Goal: Task Accomplishment & Management: Complete application form

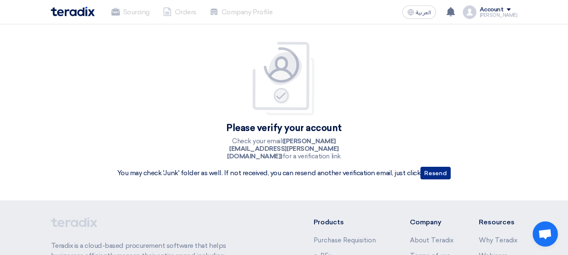
click at [434, 173] on button "Resend" at bounding box center [436, 173] width 30 height 13
click at [163, 10] on li "Orders" at bounding box center [179, 12] width 47 height 19
click at [127, 10] on li "Sourcing" at bounding box center [131, 12] width 52 height 19
click at [88, 14] on img at bounding box center [73, 12] width 44 height 10
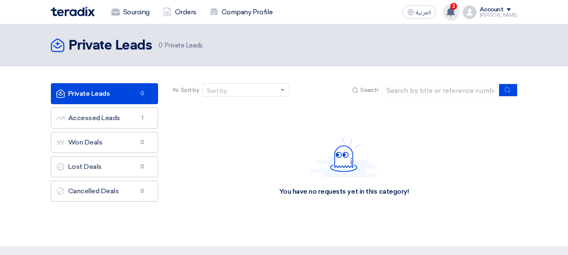
click at [456, 11] on icon at bounding box center [450, 11] width 9 height 9
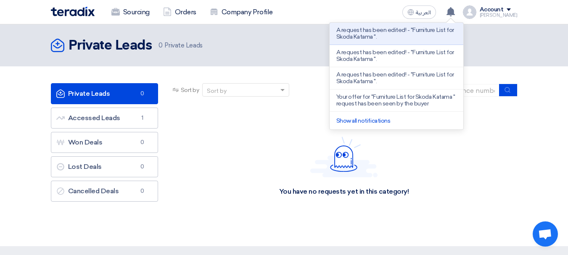
click at [364, 119] on link "Show all notifications" at bounding box center [364, 120] width 54 height 7
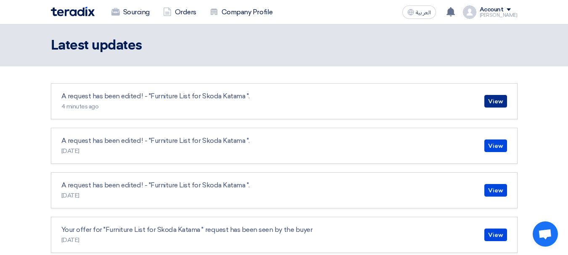
click at [494, 102] on link "View" at bounding box center [496, 101] width 23 height 13
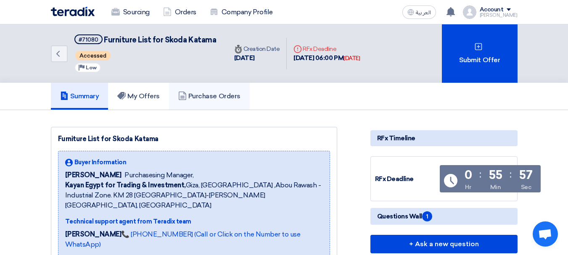
click at [207, 98] on h5 "Purchase Orders" at bounding box center [209, 96] width 62 height 8
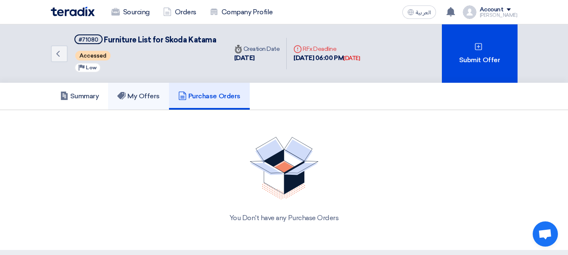
click at [164, 94] on link "My Offers" at bounding box center [138, 96] width 61 height 27
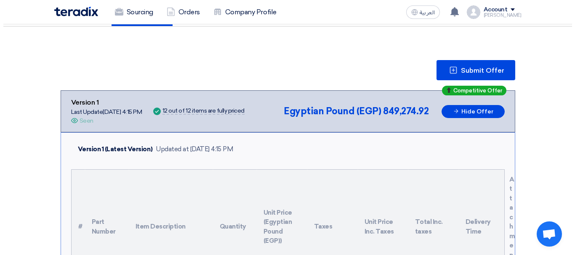
scroll to position [84, 0]
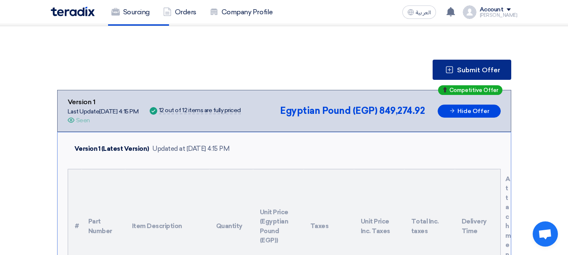
click at [462, 67] on span "Submit Offer" at bounding box center [478, 70] width 43 height 7
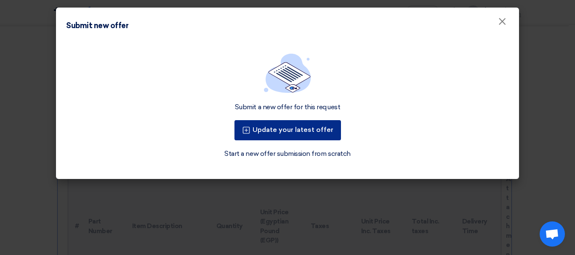
click at [286, 130] on button "Update your latest offer" at bounding box center [287, 130] width 106 height 20
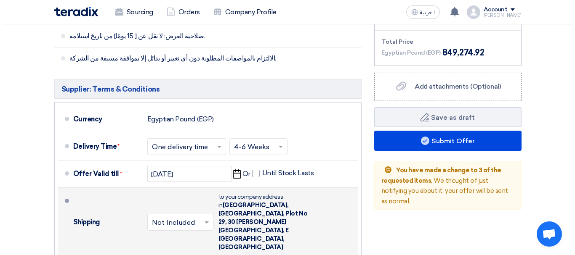
scroll to position [968, 0]
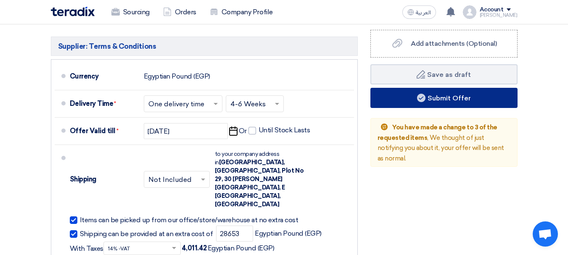
click at [423, 95] on use at bounding box center [421, 98] width 8 height 8
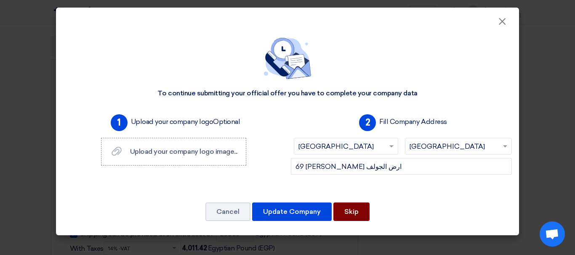
click at [348, 216] on button "Skip" at bounding box center [351, 212] width 36 height 19
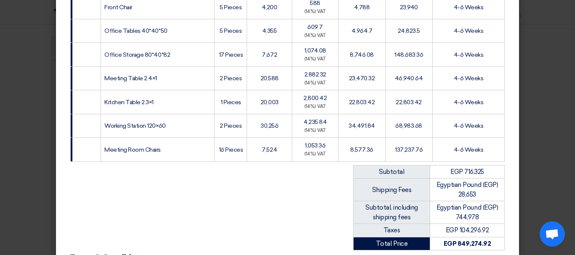
scroll to position [435, 0]
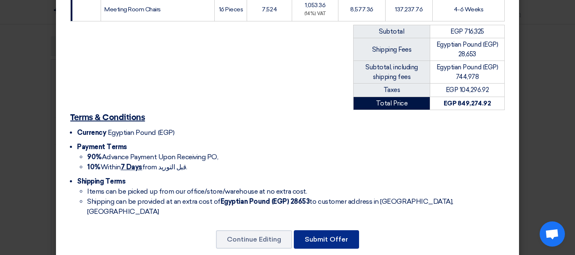
click at [319, 231] on button "Submit Offer" at bounding box center [326, 240] width 65 height 19
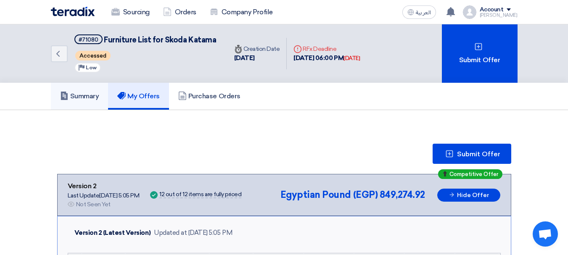
click at [93, 99] on h5 "Summary" at bounding box center [79, 96] width 39 height 8
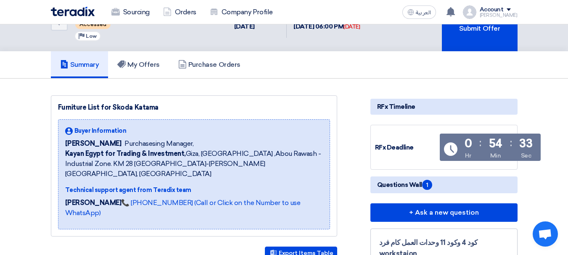
scroll to position [84, 0]
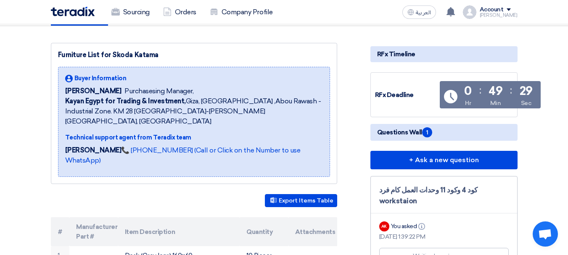
click at [86, 11] on img at bounding box center [73, 12] width 44 height 10
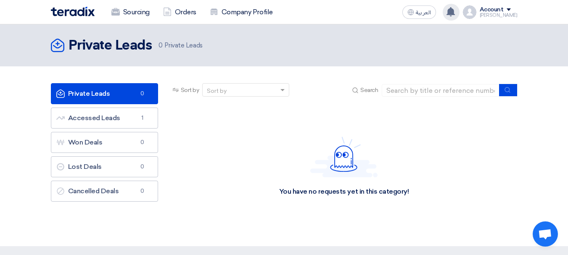
click at [455, 11] on use at bounding box center [451, 11] width 8 height 9
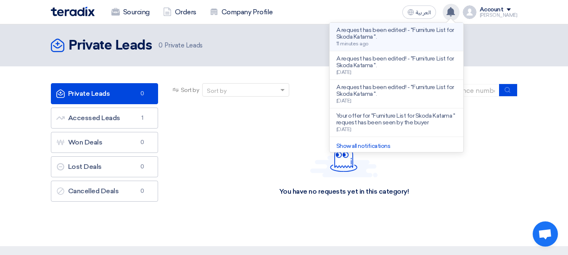
click at [432, 39] on p "A request has been edited! - "Furniture List for Skoda Katama "." at bounding box center [397, 33] width 120 height 13
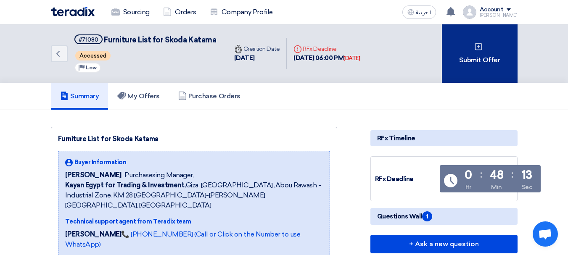
click at [473, 41] on div "Submit Offer" at bounding box center [480, 53] width 76 height 58
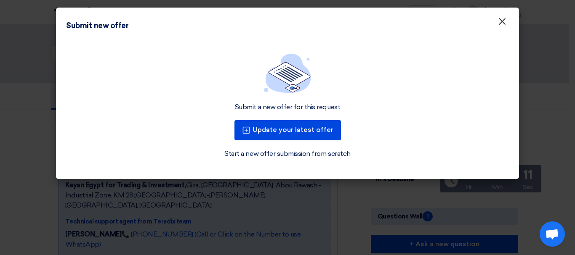
click at [506, 22] on button "×" at bounding box center [502, 21] width 22 height 17
